Goal: Task Accomplishment & Management: Use online tool/utility

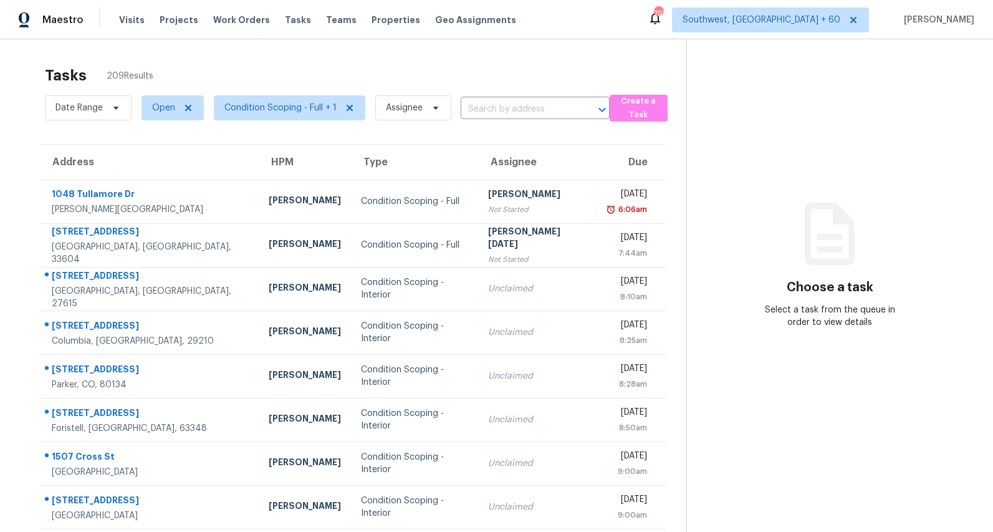
click at [442, 88] on div "Tasks 209 Results" at bounding box center [365, 75] width 641 height 32
click at [96, 113] on span "Date Range" at bounding box center [78, 108] width 47 height 12
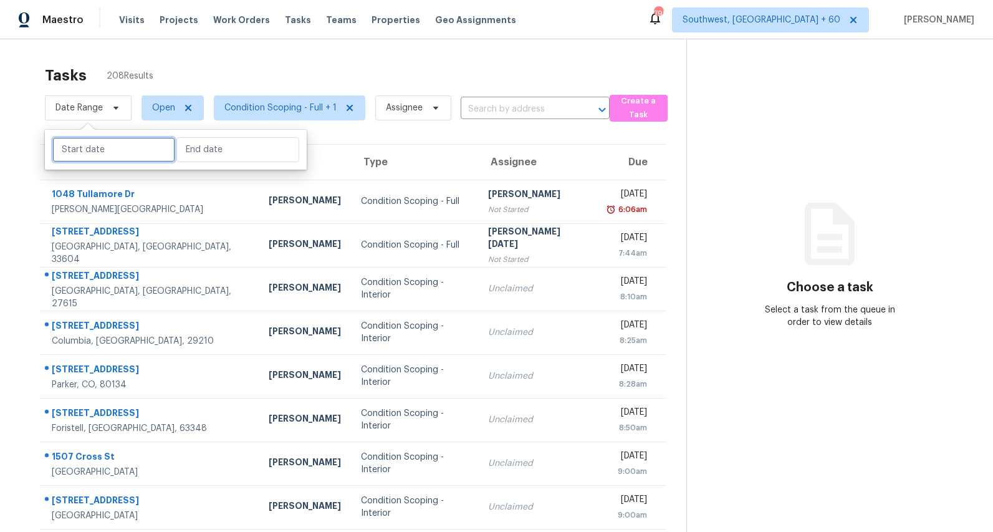
click at [91, 159] on input "text" at bounding box center [113, 149] width 123 height 25
select select "8"
select select "2025"
select select "9"
select select "2025"
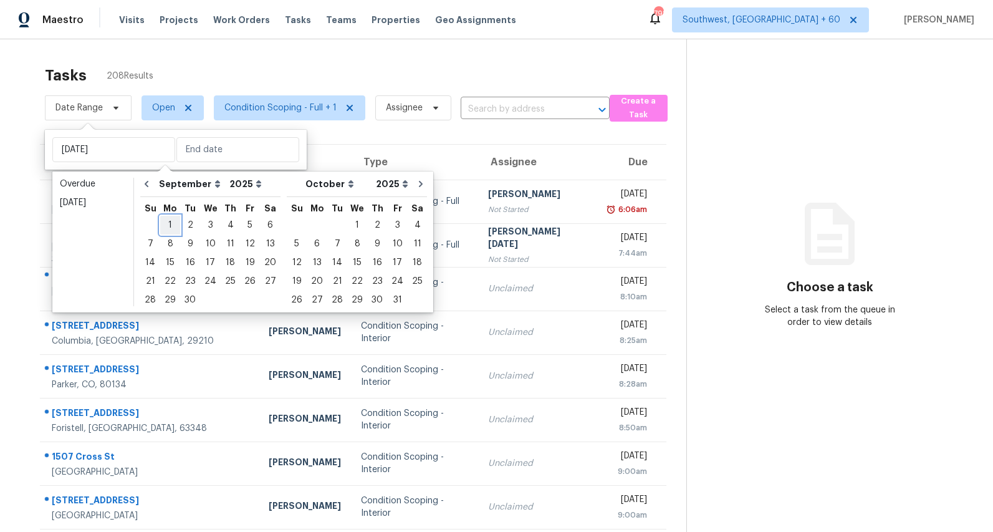
click at [169, 224] on div "1" at bounding box center [170, 224] width 20 height 17
type input "Mon, Sep 01"
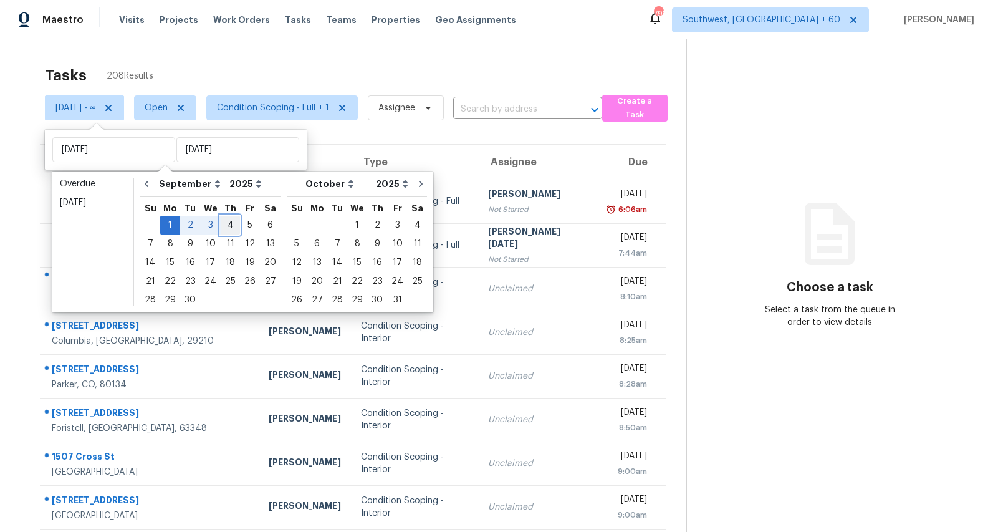
click at [229, 220] on div "4" at bounding box center [230, 224] width 19 height 17
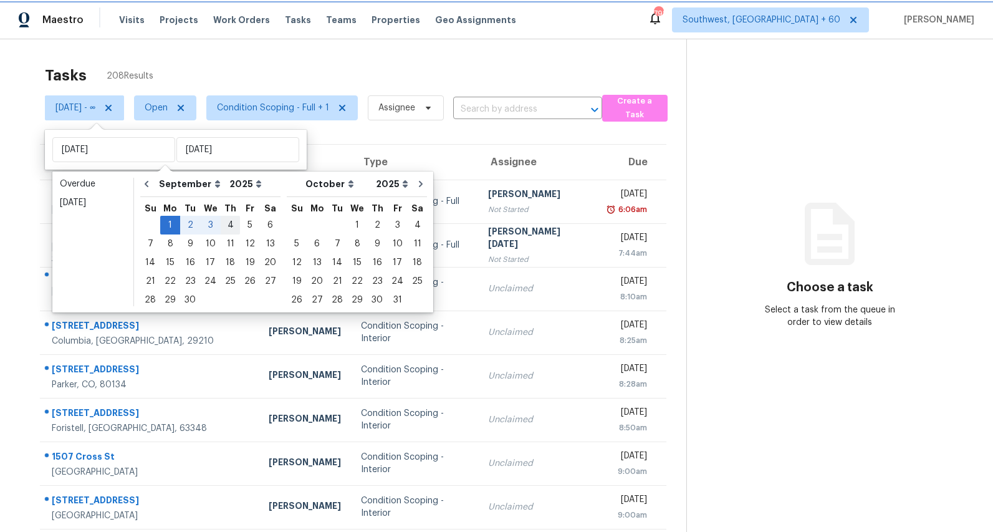
type input "Thu, Sep 04"
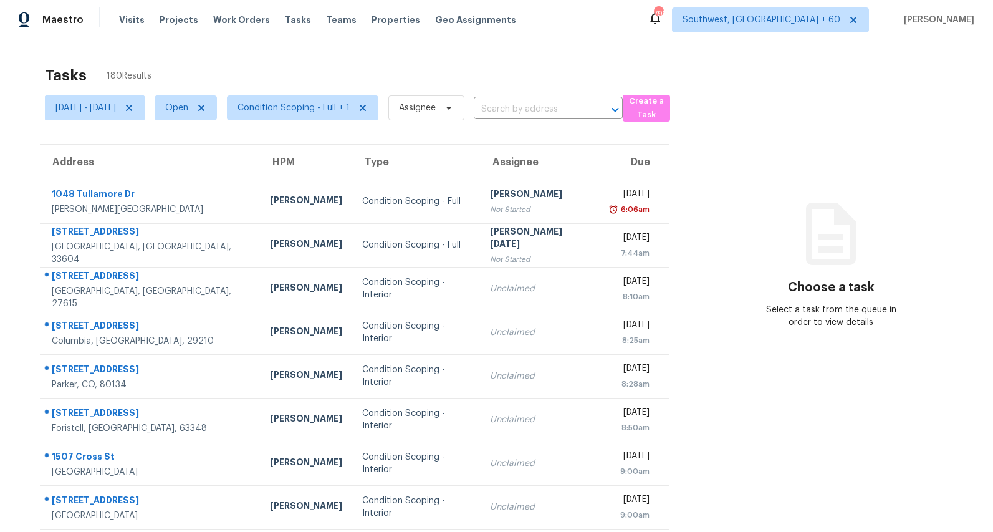
click at [259, 60] on div "Tasks 180 Results" at bounding box center [367, 75] width 644 height 32
click at [116, 105] on span "Mon, Sep 01 - Thu, Sep 04" at bounding box center [85, 108] width 60 height 12
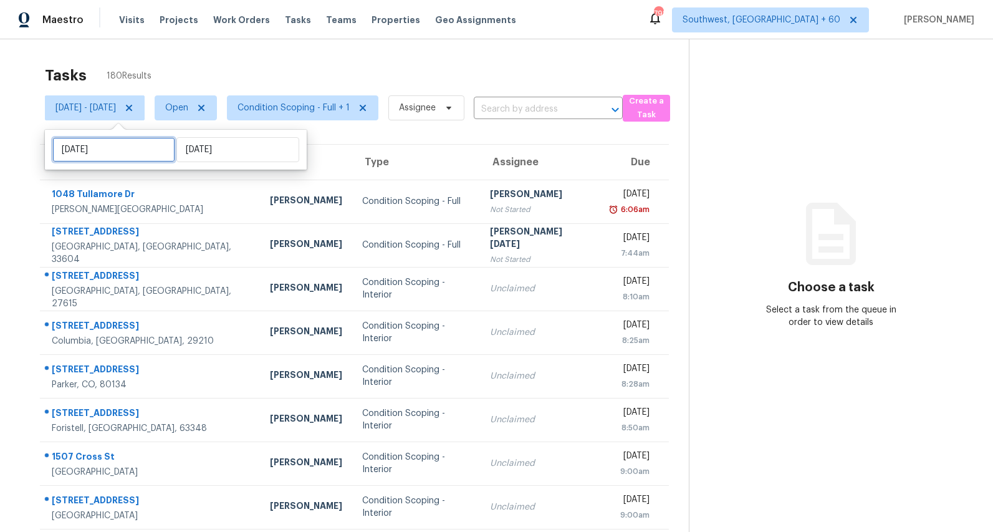
click at [134, 147] on input "Mon, Sep 01" at bounding box center [113, 149] width 123 height 25
select select "8"
select select "2025"
select select "9"
select select "2025"
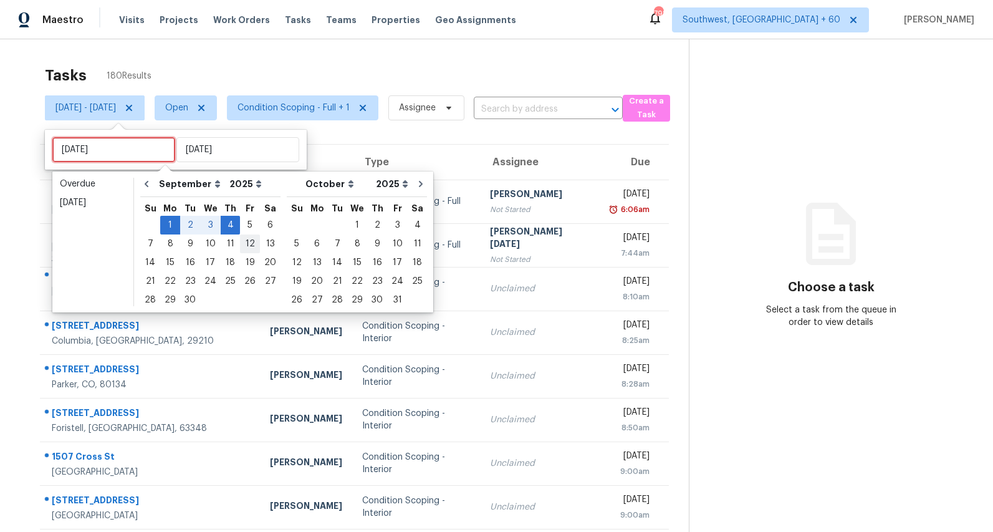
type input "Thu, Sep 11"
click at [245, 225] on div "5" at bounding box center [250, 224] width 20 height 17
type input "Fri, Sep 05"
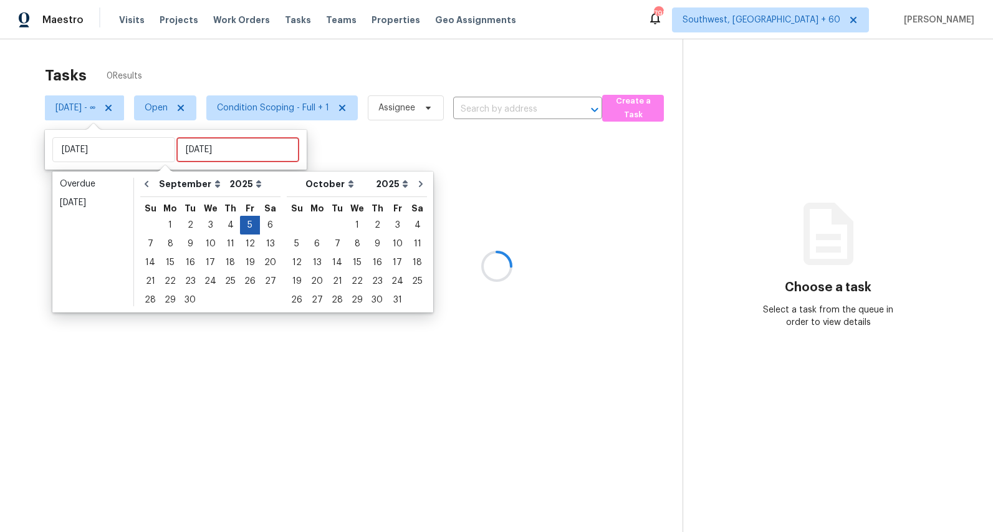
click at [245, 225] on div "5" at bounding box center [250, 224] width 20 height 17
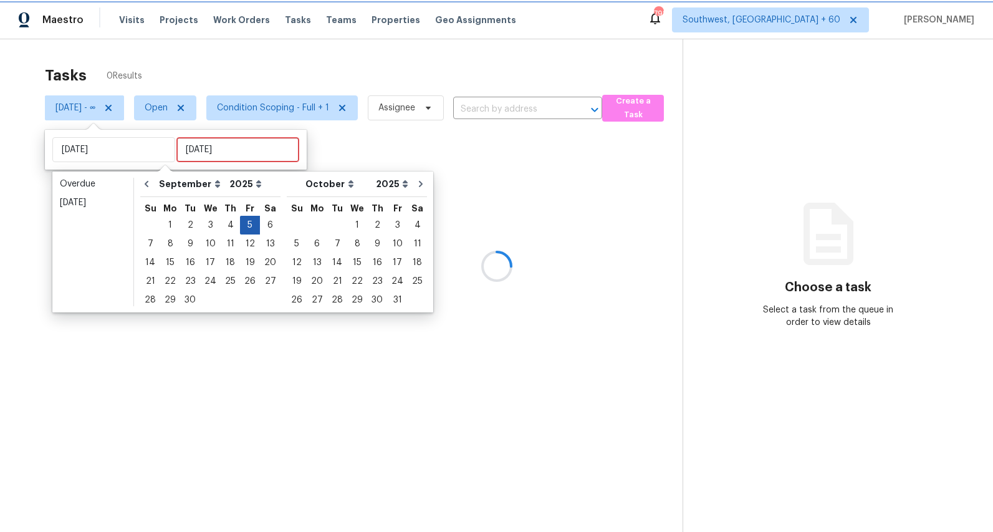
type input "Fri, Sep 05"
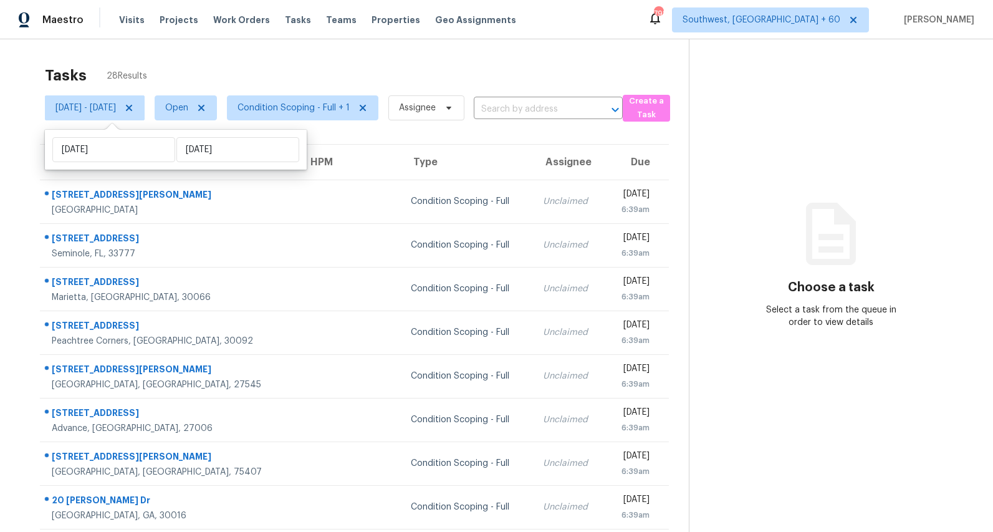
click at [257, 57] on div "Tasks 28 Results Fri, Sep 05 - Fri, Sep 05 Open Condition Scoping - Full + 1 As…" at bounding box center [496, 344] width 993 height 610
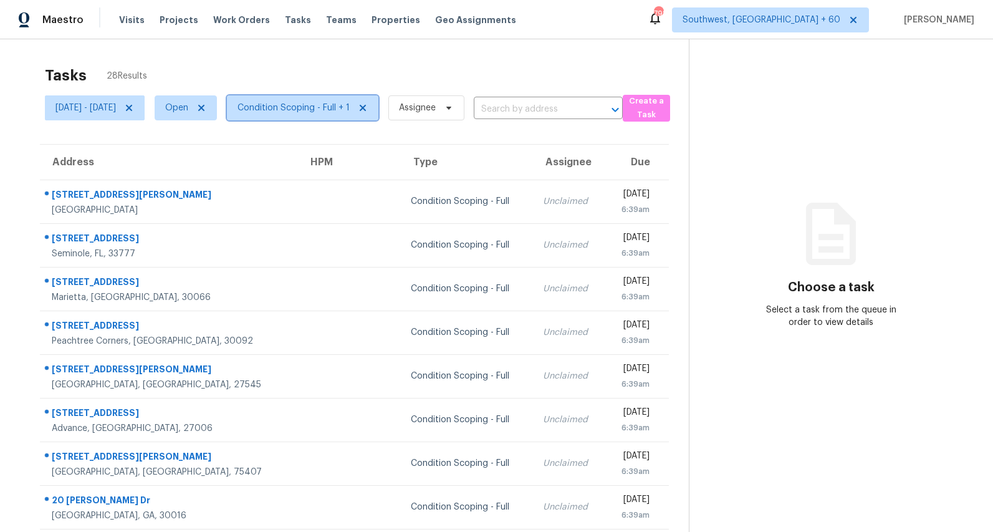
click at [300, 113] on span "Condition Scoping - Full + 1" at bounding box center [293, 108] width 112 height 12
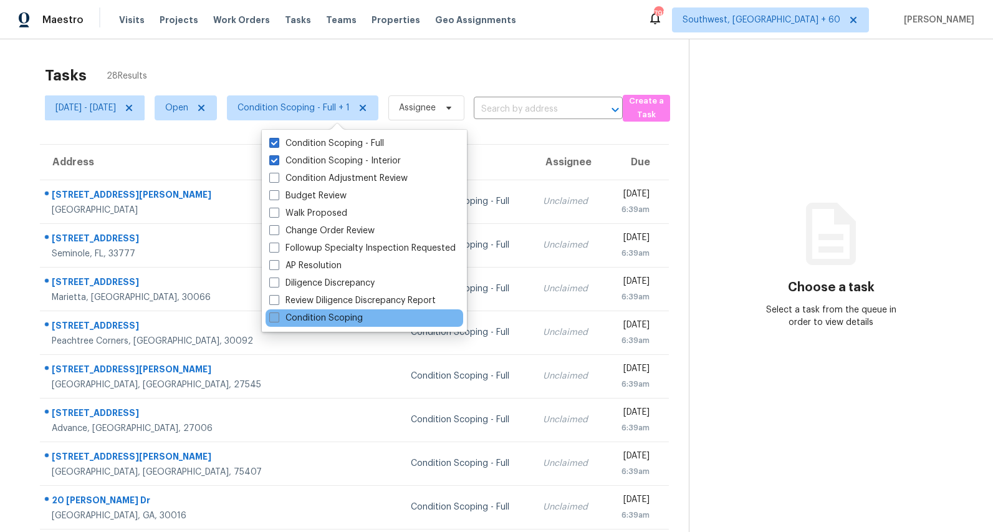
click at [302, 319] on label "Condition Scoping" at bounding box center [315, 318] width 93 height 12
click at [277, 319] on input "Condition Scoping" at bounding box center [273, 316] width 8 height 8
checkbox input "true"
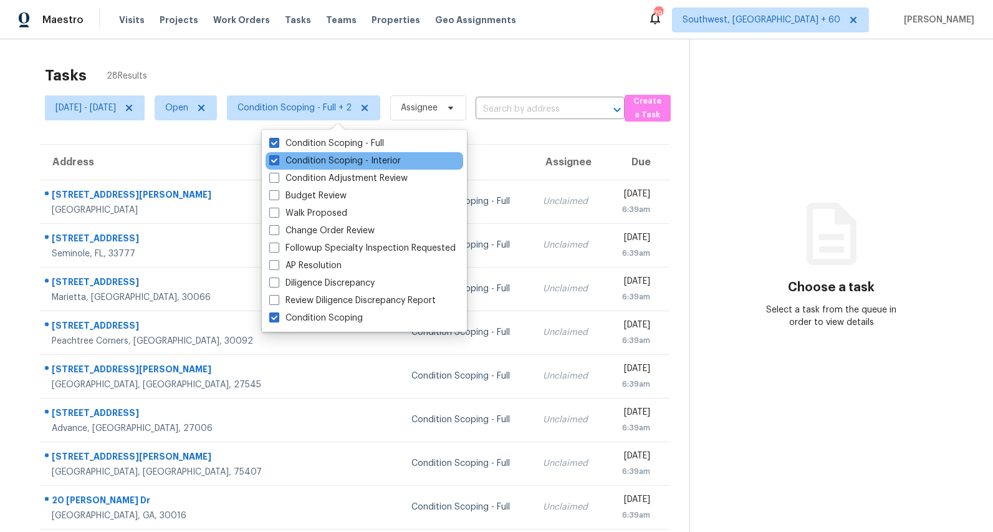
click at [305, 167] on div "Condition Scoping - Interior" at bounding box center [364, 160] width 198 height 17
click at [302, 159] on label "Condition Scoping - Interior" at bounding box center [334, 161] width 131 height 12
click at [277, 159] on input "Condition Scoping - Interior" at bounding box center [273, 159] width 8 height 8
checkbox input "false"
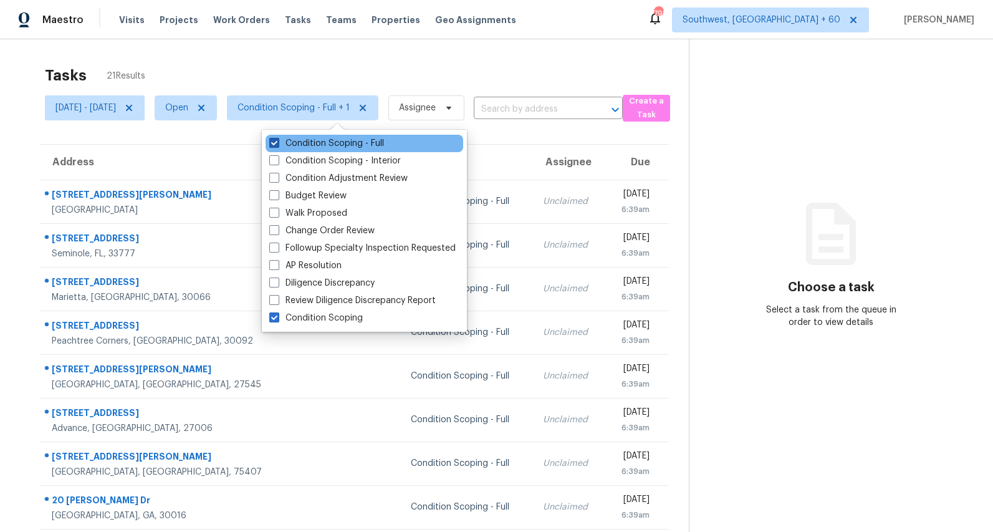
click at [297, 138] on label "Condition Scoping - Full" at bounding box center [326, 143] width 115 height 12
click at [277, 138] on input "Condition Scoping - Full" at bounding box center [273, 141] width 8 height 8
checkbox input "false"
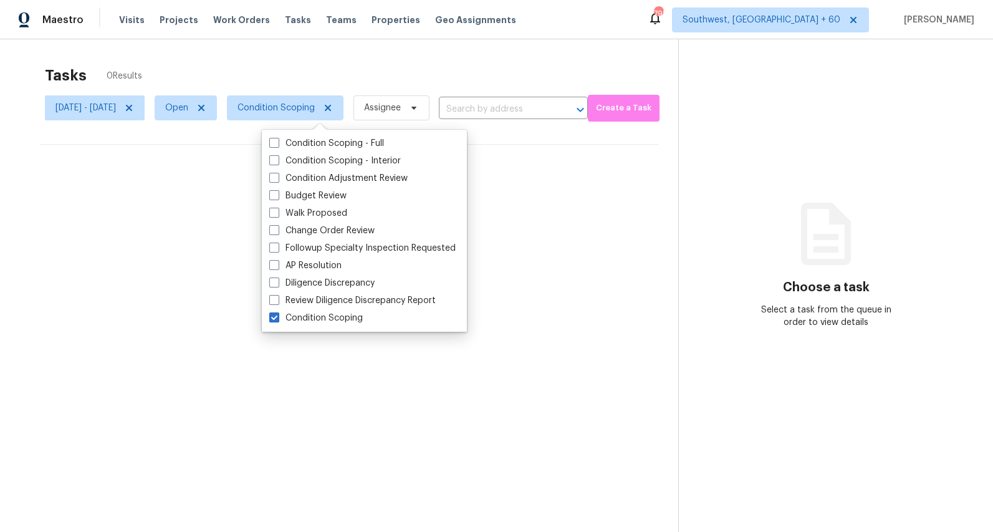
click at [181, 64] on div "Tasks 0 Results" at bounding box center [361, 75] width 633 height 32
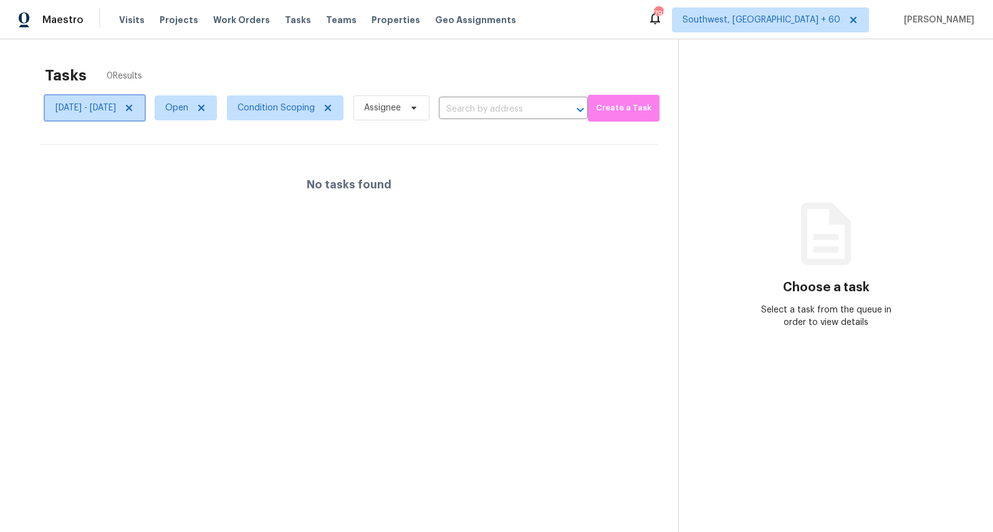
click at [134, 110] on icon at bounding box center [129, 108] width 10 height 10
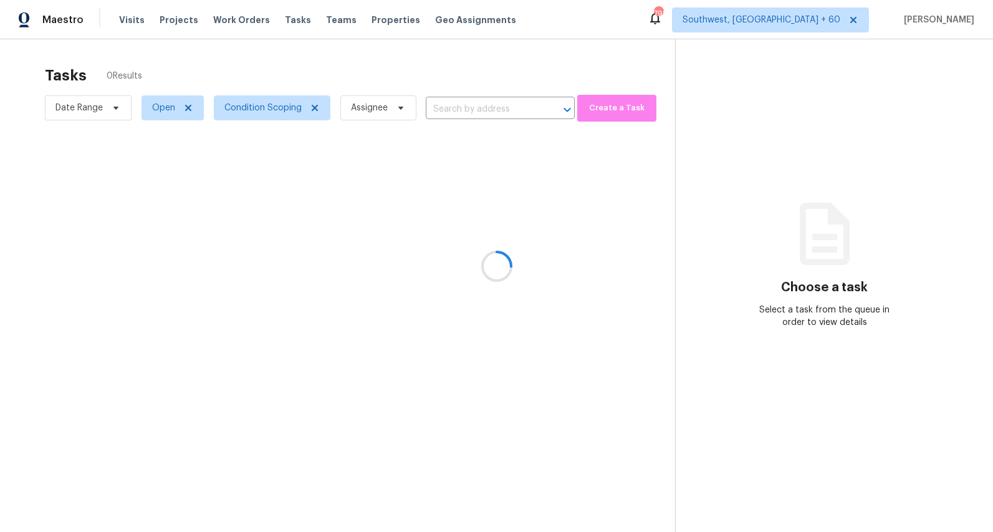
click at [170, 62] on div at bounding box center [496, 266] width 993 height 532
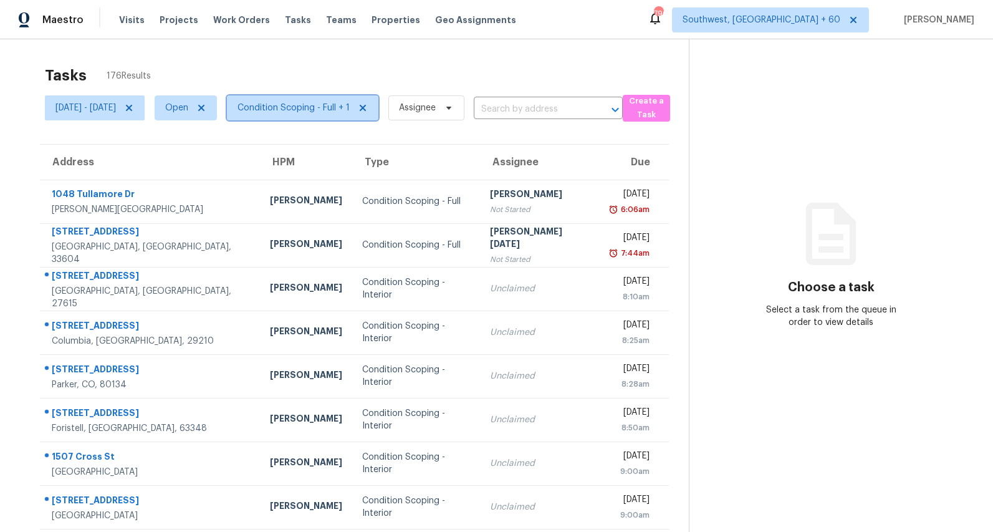
click at [315, 113] on span "Condition Scoping - Full + 1" at bounding box center [293, 108] width 112 height 12
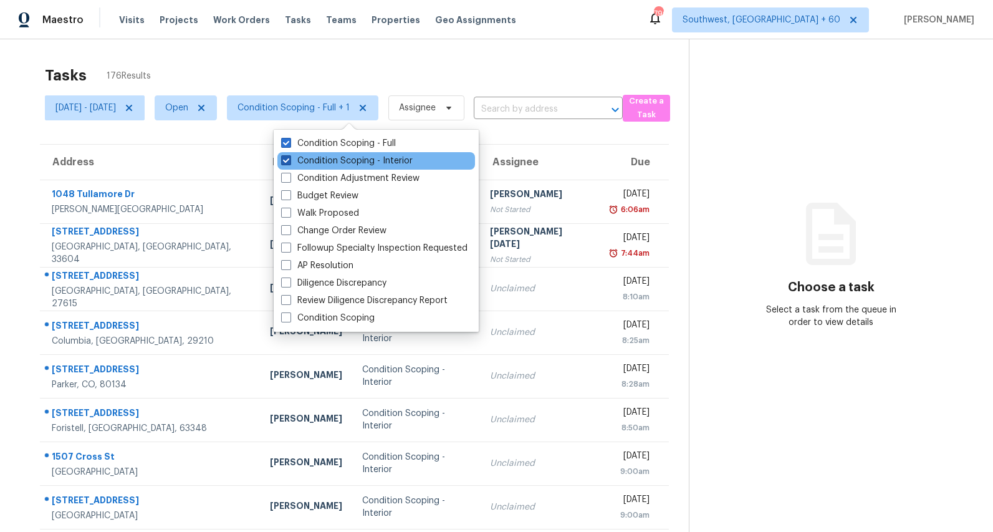
click at [311, 157] on label "Condition Scoping - Interior" at bounding box center [346, 161] width 131 height 12
click at [289, 157] on input "Condition Scoping - Interior" at bounding box center [285, 159] width 8 height 8
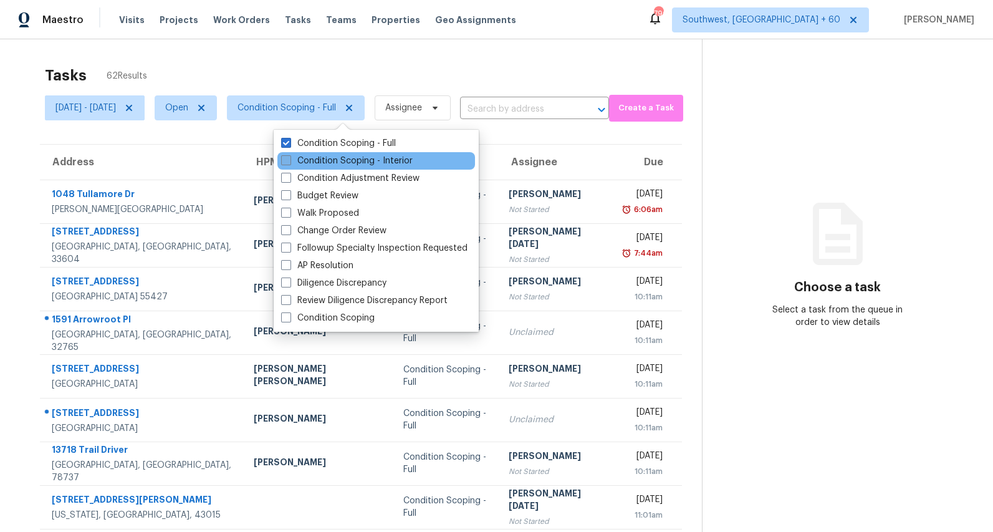
click at [361, 158] on label "Condition Scoping - Interior" at bounding box center [346, 161] width 131 height 12
click at [289, 158] on input "Condition Scoping - Interior" at bounding box center [285, 159] width 8 height 8
checkbox input "true"
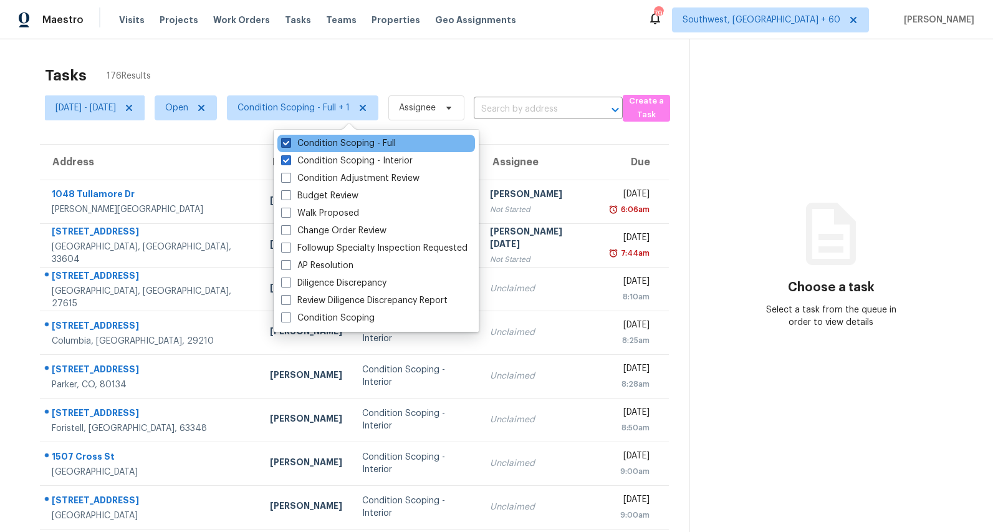
click at [348, 148] on label "Condition Scoping - Full" at bounding box center [338, 143] width 115 height 12
click at [289, 145] on input "Condition Scoping - Full" at bounding box center [285, 141] width 8 height 8
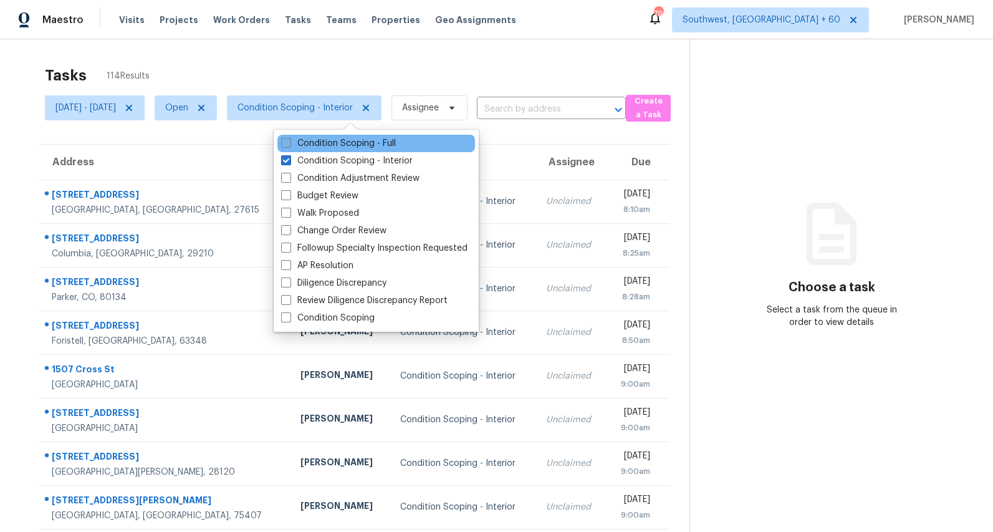
click at [331, 142] on label "Condition Scoping - Full" at bounding box center [338, 143] width 115 height 12
click at [289, 142] on input "Condition Scoping - Full" at bounding box center [285, 141] width 8 height 8
checkbox input "true"
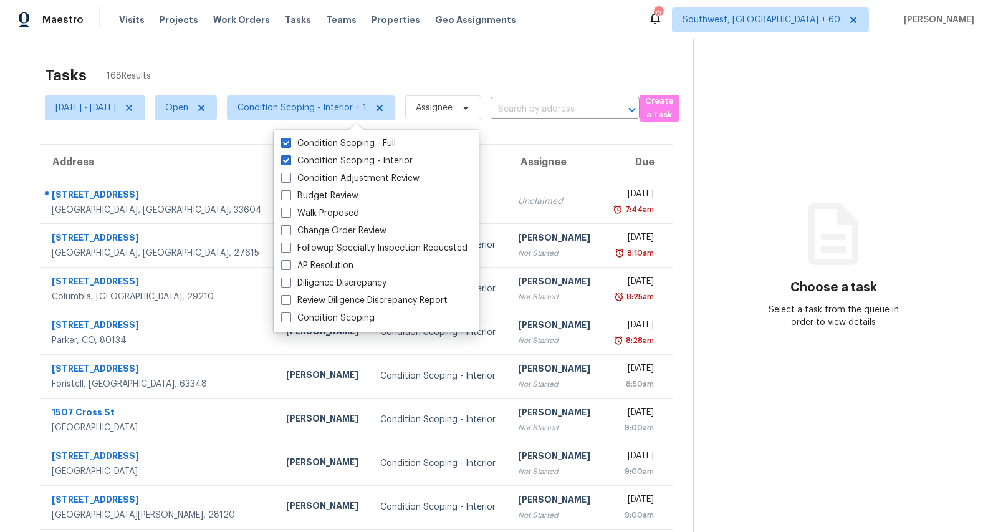
click at [342, 65] on div "Tasks 168 Results" at bounding box center [369, 75] width 648 height 32
